Goal: Transaction & Acquisition: Purchase product/service

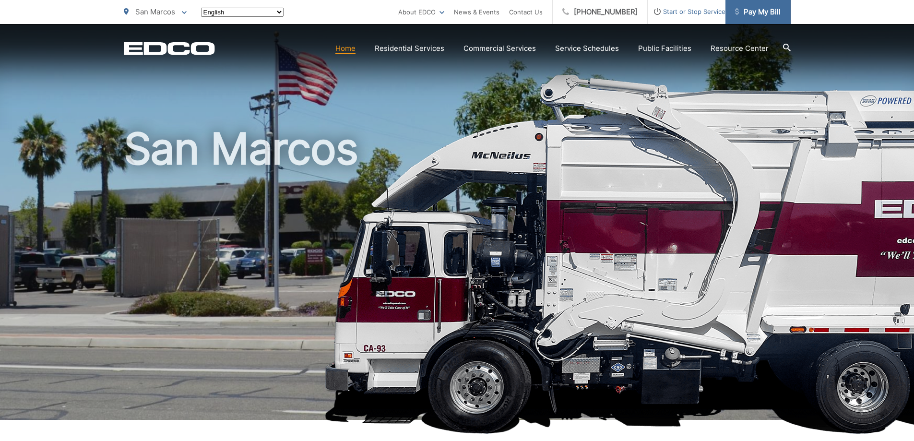
click at [762, 21] on link "Pay My Bill" at bounding box center [757, 12] width 65 height 24
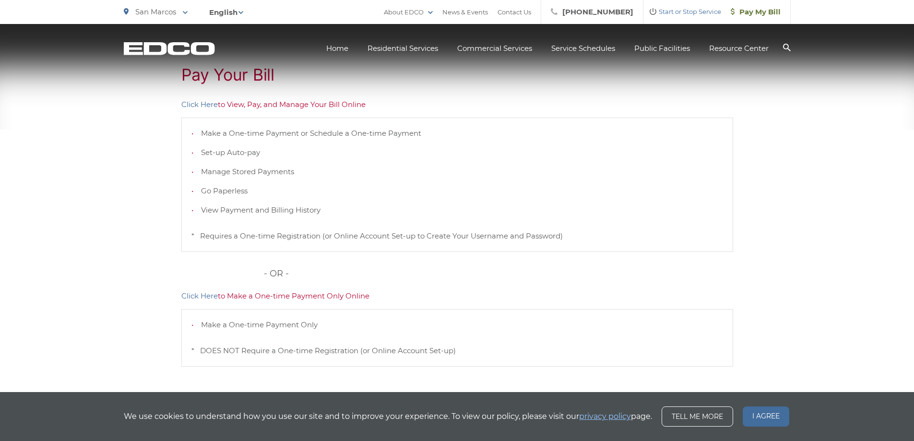
scroll to position [192, 0]
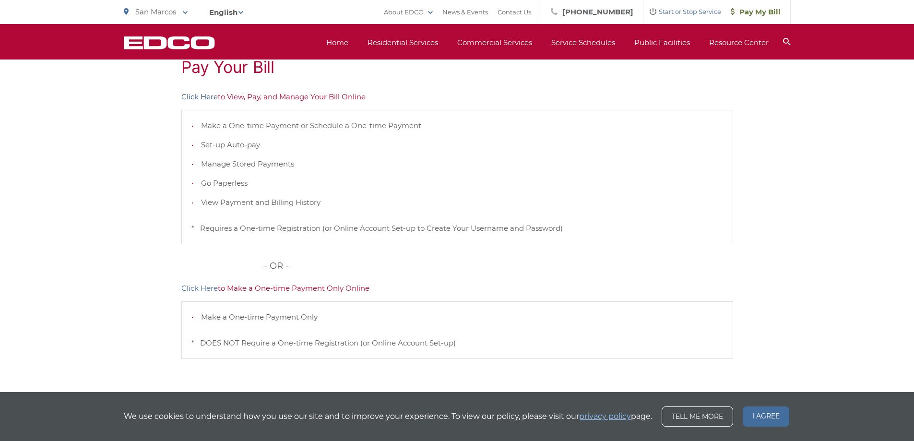
click at [204, 94] on link "Click Here" at bounding box center [199, 97] width 36 height 12
